Goal: Check status: Check status

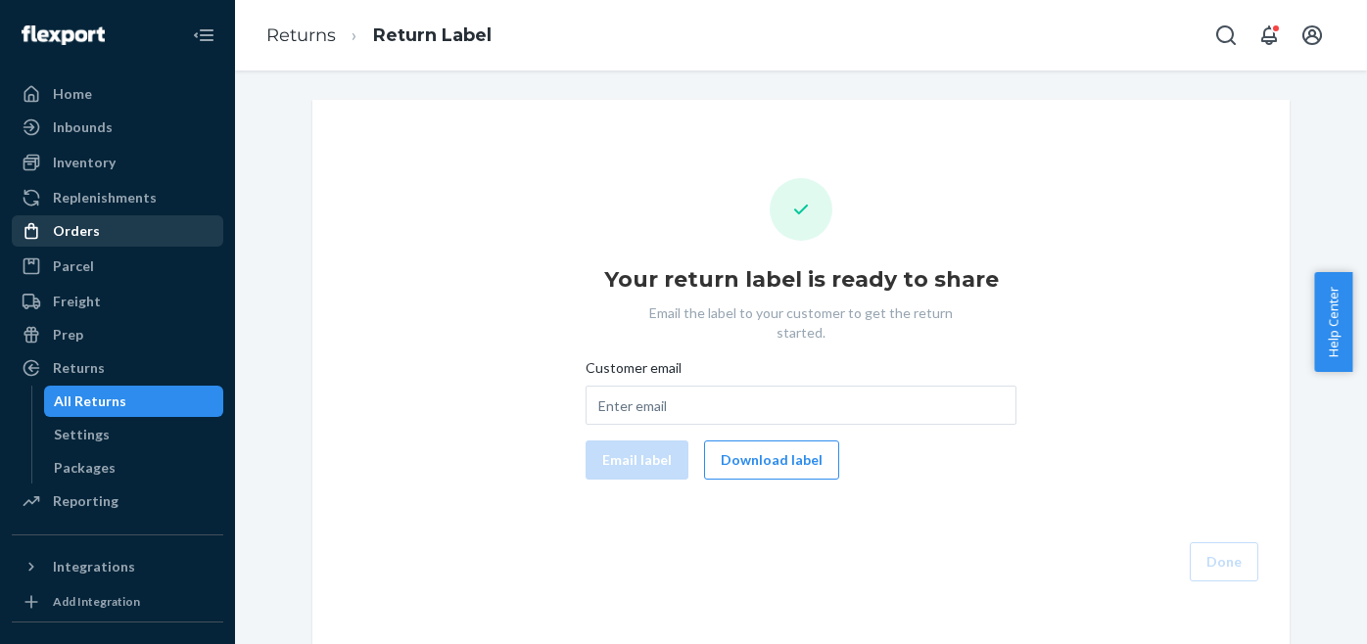
click at [76, 228] on div "Orders" at bounding box center [76, 231] width 47 height 20
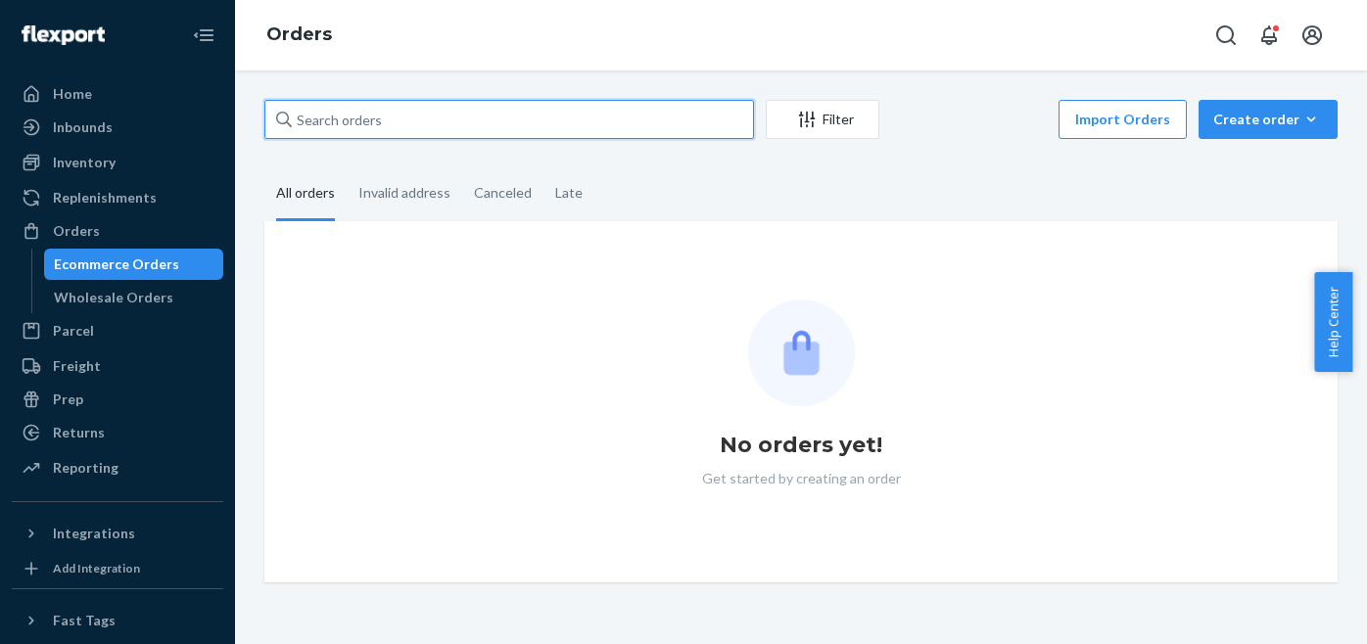
click at [427, 120] on input "text" at bounding box center [509, 119] width 490 height 39
paste input "3092831"
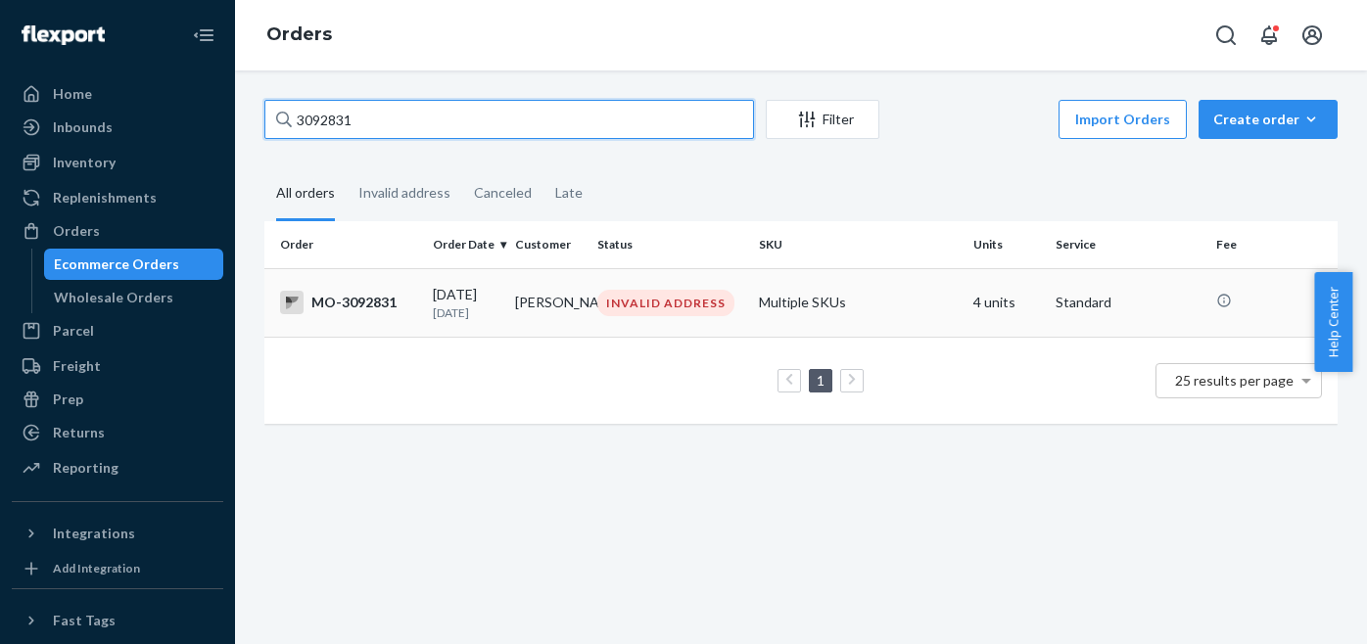
type input "3092831"
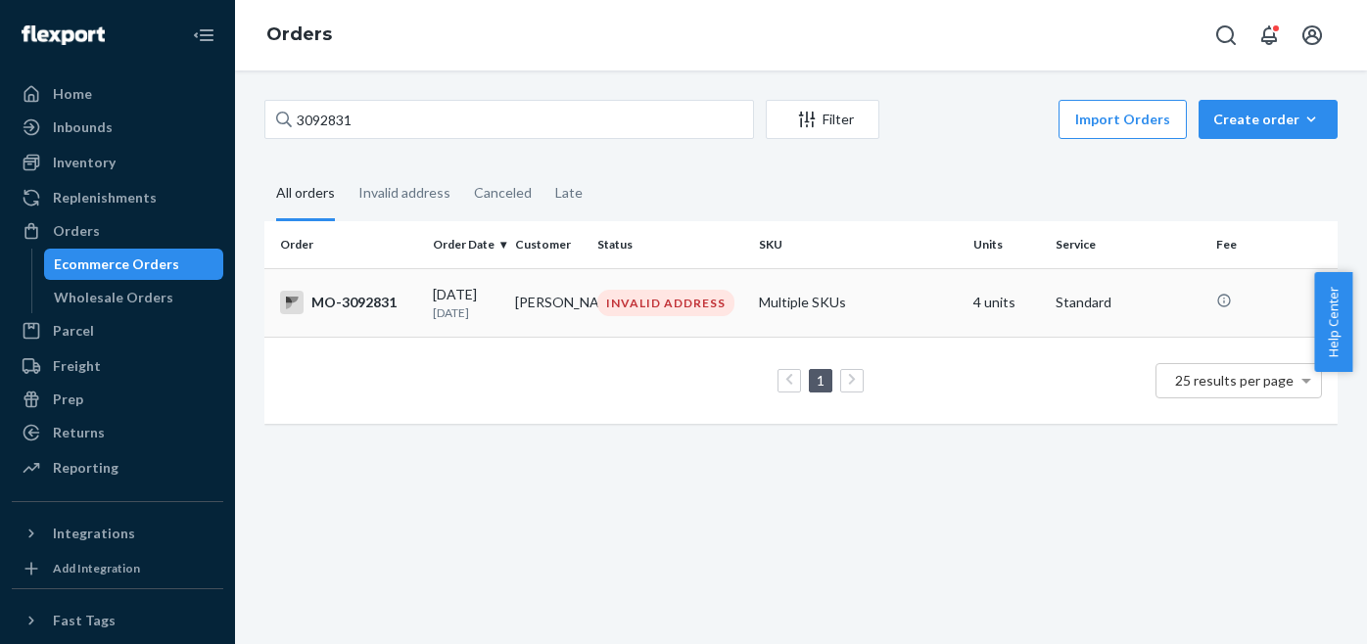
click at [562, 318] on td "[PERSON_NAME]" at bounding box center [548, 302] width 82 height 69
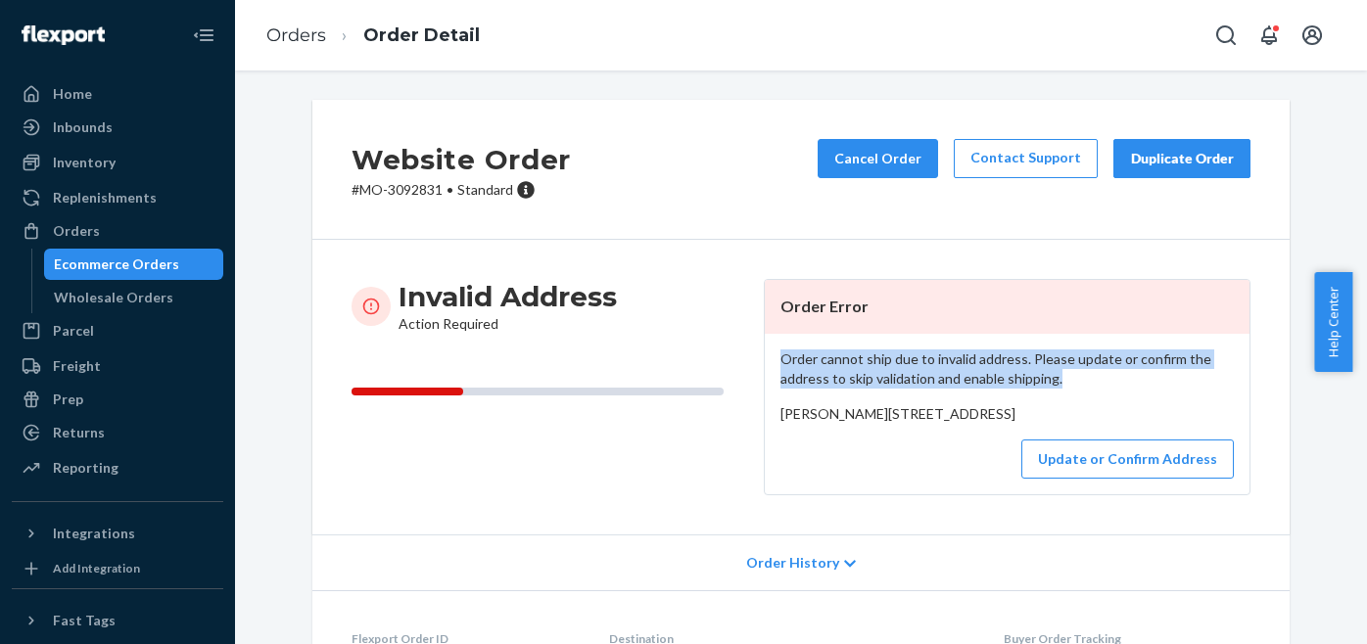
drag, startPoint x: 771, startPoint y: 360, endPoint x: 1066, endPoint y: 377, distance: 296.2
click at [1066, 377] on div "Order cannot ship due to invalid address. Please update or confirm the address …" at bounding box center [1007, 414] width 485 height 161
click at [1066, 380] on p "Order cannot ship due to invalid address. Please update or confirm the address …" at bounding box center [1006, 369] width 453 height 39
drag, startPoint x: 988, startPoint y: 379, endPoint x: 773, endPoint y: 361, distance: 215.1
click at [780, 361] on p "Order cannot ship due to invalid address. Please update or confirm the address …" at bounding box center [1006, 369] width 453 height 39
